Goal: Information Seeking & Learning: Learn about a topic

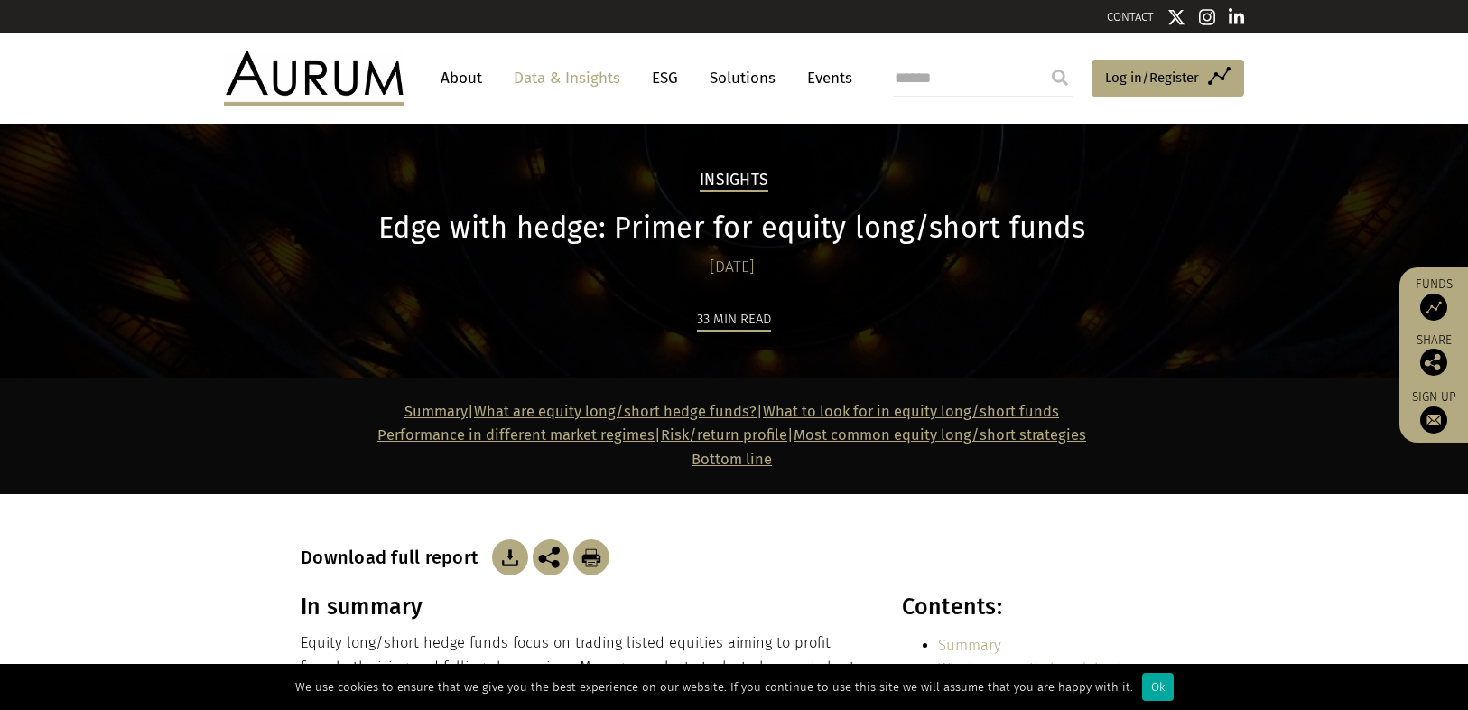
scroll to position [12295, 0]
